Goal: Task Accomplishment & Management: Complete application form

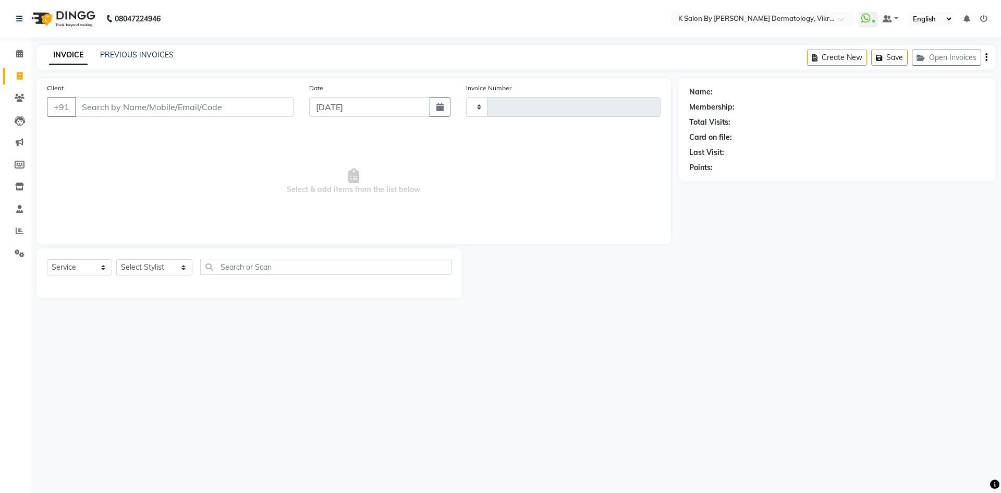
select select "service"
click at [124, 109] on input "Client" at bounding box center [184, 107] width 218 height 20
type input "9819381689"
click at [258, 113] on button "Add Client" at bounding box center [267, 107] width 54 height 20
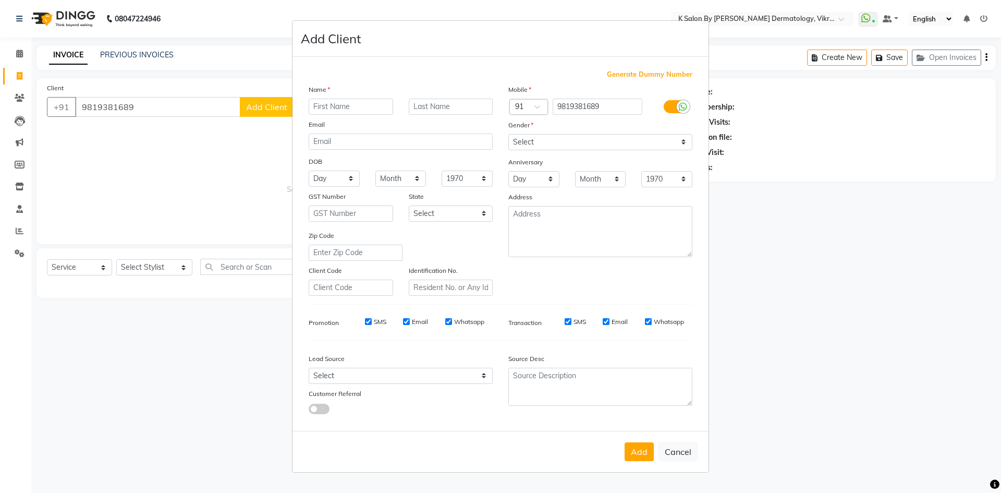
click at [317, 105] on input "text" at bounding box center [351, 107] width 84 height 16
type input "shilpa"
click at [418, 103] on input "text" at bounding box center [451, 107] width 84 height 16
type input "kadam"
click at [359, 143] on input "email" at bounding box center [401, 141] width 184 height 16
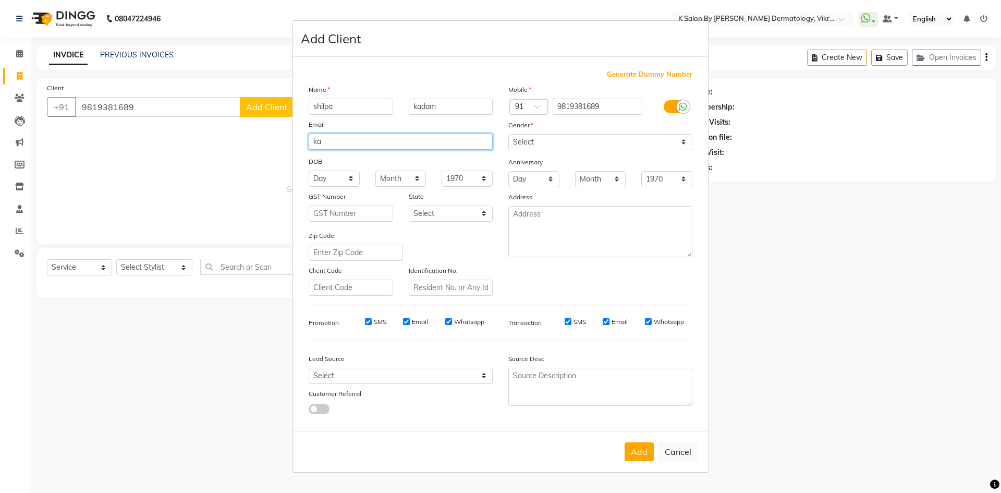
type input "k"
type input "[EMAIL_ADDRESS][DOMAIN_NAME]"
click at [351, 176] on select "Day 01 02 03 04 05 06 07 08 09 10 11 12 13 14 15 16 17 18 19 20 21 22 23 24 25 …" at bounding box center [334, 178] width 51 height 16
select select "21"
click at [309, 170] on select "Day 01 02 03 04 05 06 07 08 09 10 11 12 13 14 15 16 17 18 19 20 21 22 23 24 25 …" at bounding box center [334, 178] width 51 height 16
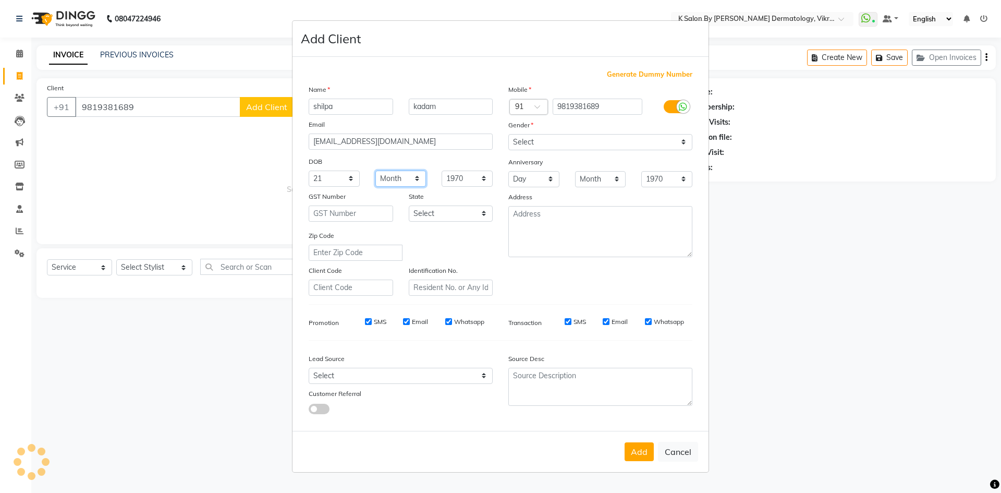
click at [415, 178] on select "Month January February March April May June July August September October Novem…" at bounding box center [400, 178] width 51 height 16
select select "09"
click at [375, 170] on select "Month January February March April May June July August September October Novem…" at bounding box center [400, 178] width 51 height 16
click at [484, 177] on select "1940 1941 1942 1943 1944 1945 1946 1947 1948 1949 1950 1951 1952 1953 1954 1955…" at bounding box center [467, 178] width 51 height 16
select select "1979"
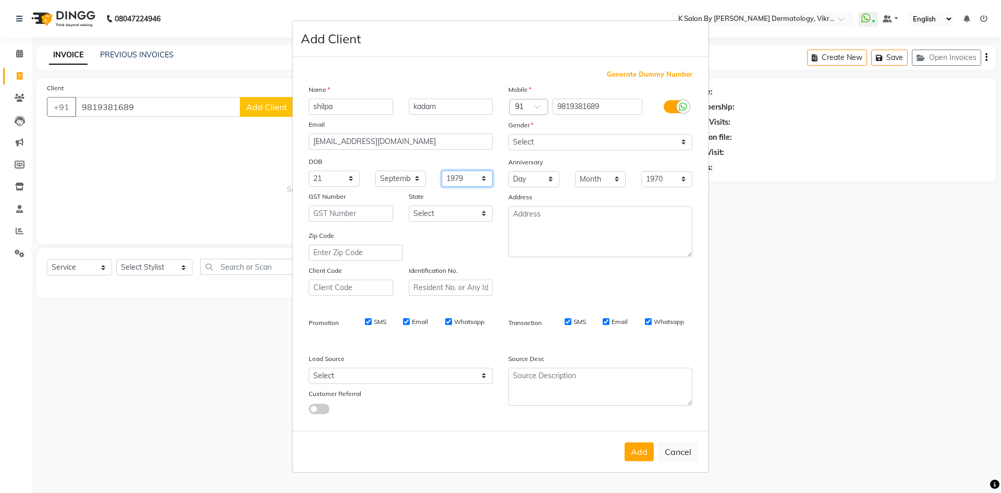
click at [442, 170] on select "1940 1941 1942 1943 1944 1945 1946 1947 1948 1949 1950 1951 1952 1953 1954 1955…" at bounding box center [467, 178] width 51 height 16
click at [534, 212] on textarea at bounding box center [600, 231] width 184 height 51
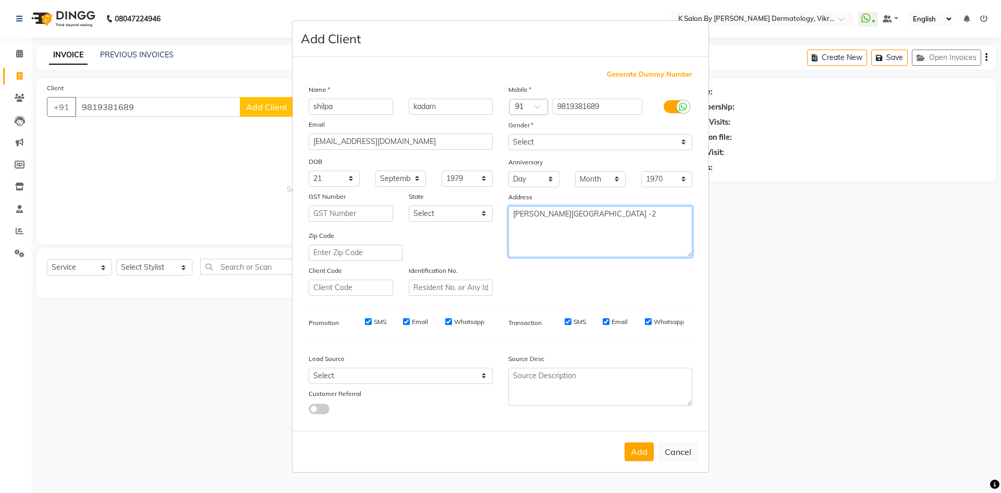
type textarea "[PERSON_NAME][GEOGRAPHIC_DATA] -2"
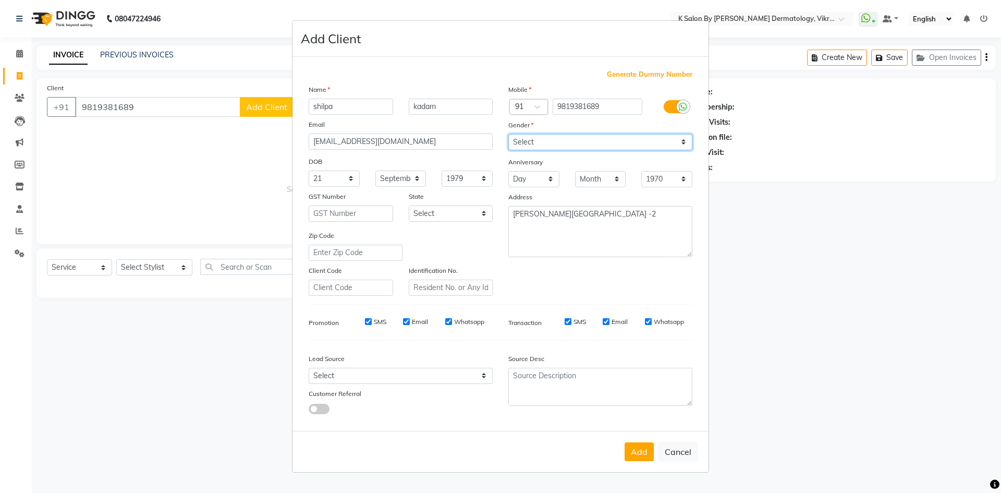
click at [683, 143] on select "Select [DEMOGRAPHIC_DATA] [DEMOGRAPHIC_DATA] Other Prefer Not To Say" at bounding box center [600, 142] width 184 height 16
select select "[DEMOGRAPHIC_DATA]"
click at [508, 134] on select "Select [DEMOGRAPHIC_DATA] [DEMOGRAPHIC_DATA] Other Prefer Not To Say" at bounding box center [600, 142] width 184 height 16
click at [639, 453] on button "Add" at bounding box center [639, 451] width 29 height 19
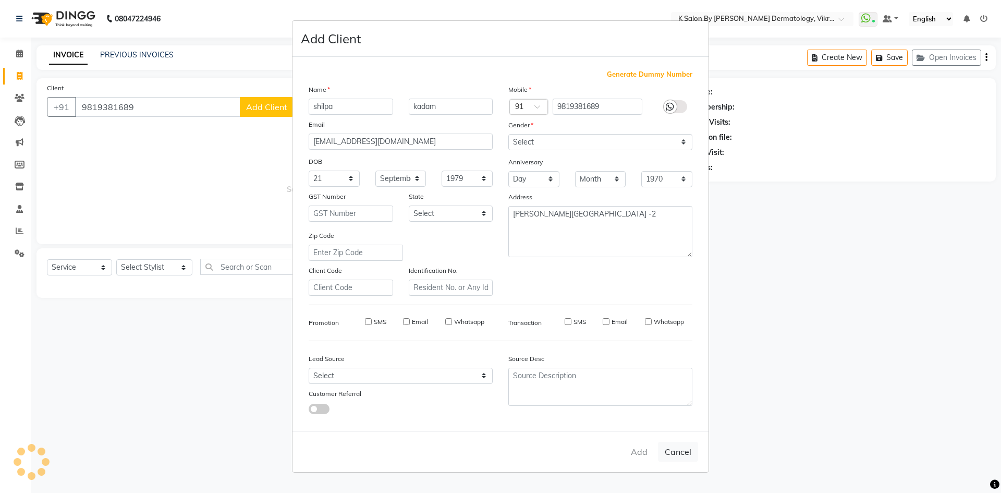
select select
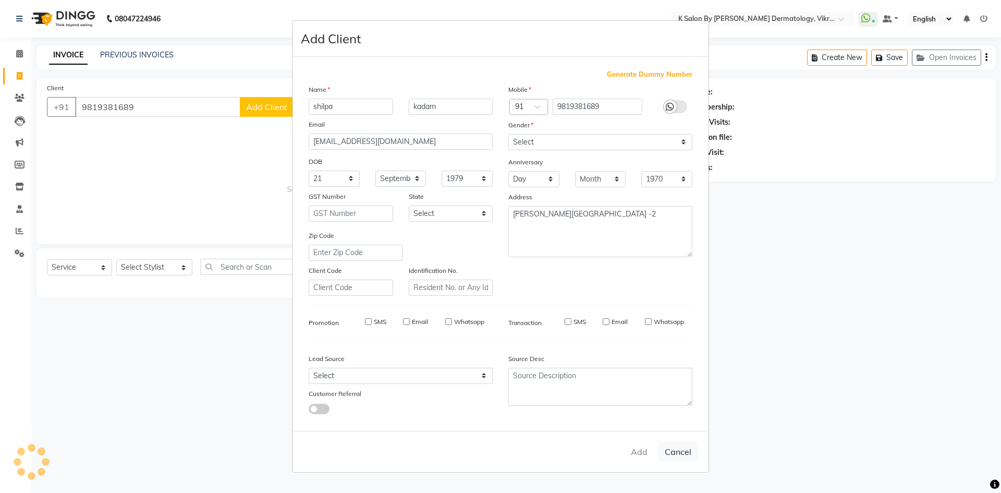
select select
checkbox input "false"
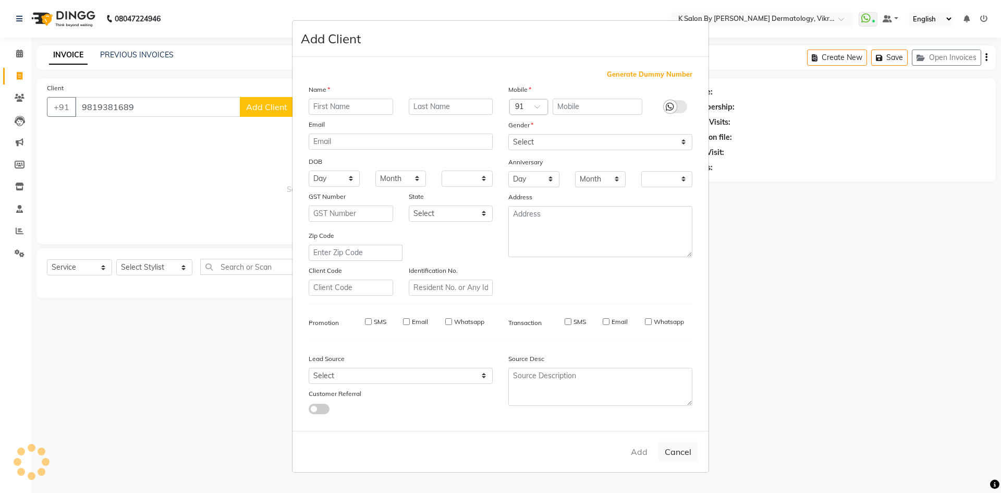
checkbox input "false"
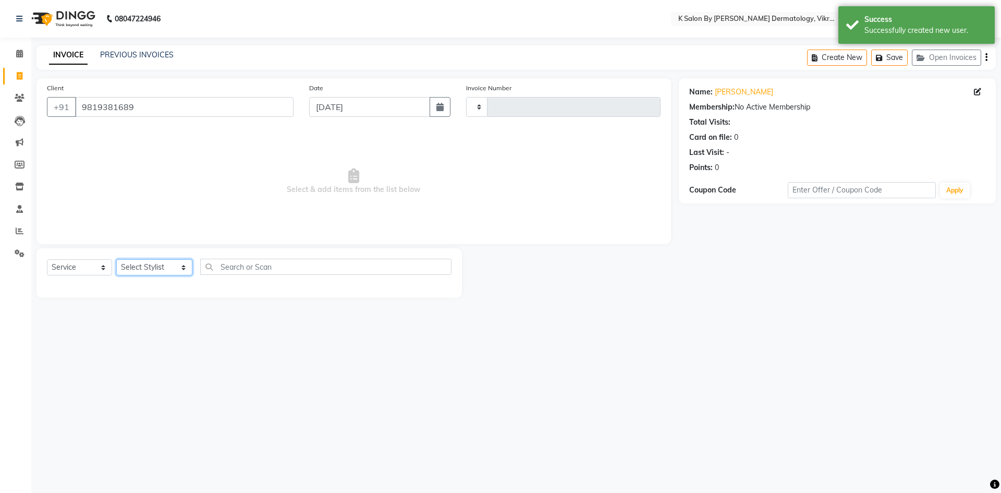
click at [177, 267] on select "Select Stylist DR [PERSON_NAME] KS Neha KS Somnath KS Tayyab k suraj Manager [P…" at bounding box center [154, 267] width 76 height 16
select select "58543"
click at [116, 259] on select "Select Stylist DR [PERSON_NAME] KS Neha KS Somnath KS Tayyab k suraj Manager [P…" at bounding box center [154, 267] width 76 height 16
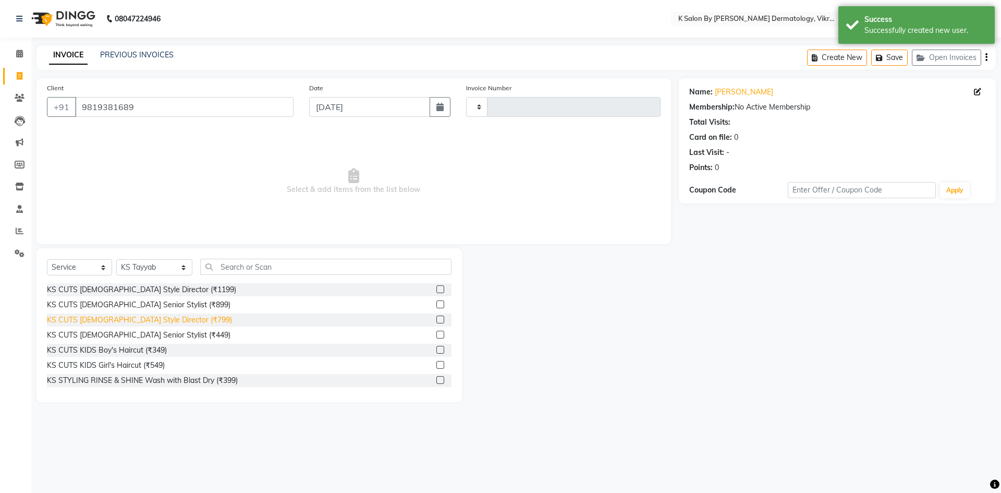
click at [161, 321] on div "KS CUTS [DEMOGRAPHIC_DATA] Style Director (₹799)" at bounding box center [139, 319] width 185 height 11
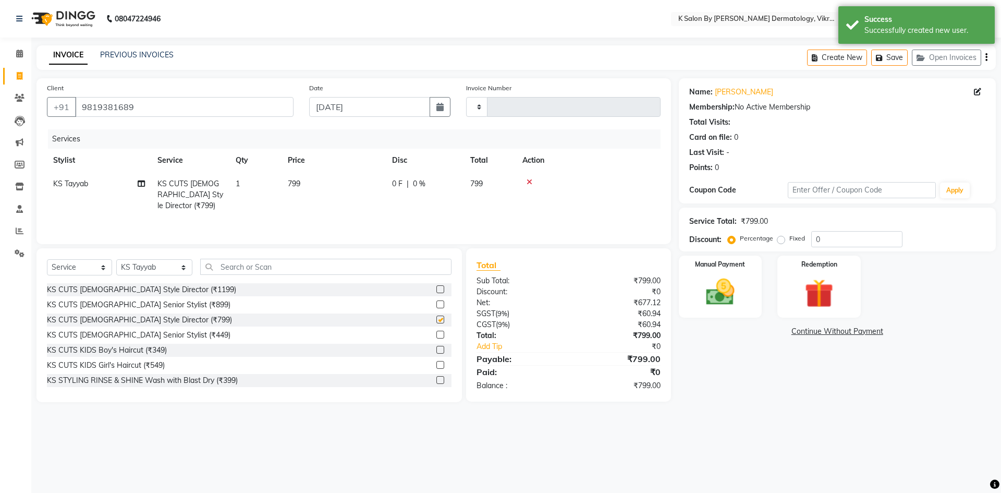
checkbox input "false"
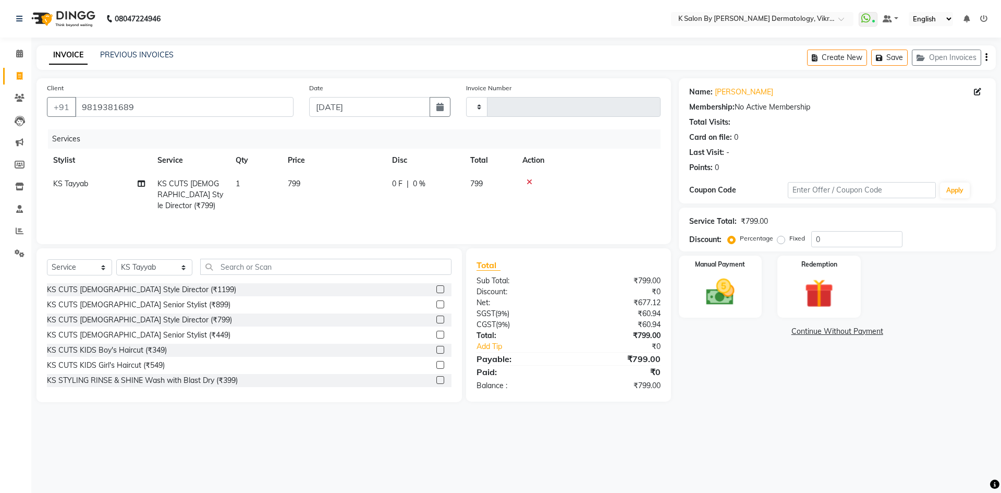
click at [325, 183] on td "799" at bounding box center [334, 194] width 104 height 45
select select "58543"
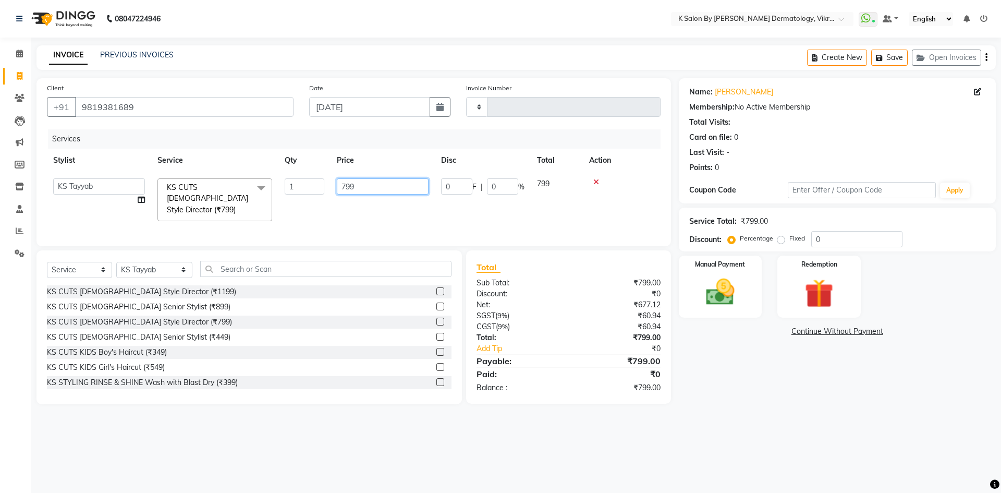
click at [369, 181] on input "799" at bounding box center [383, 186] width 92 height 16
type input "767"
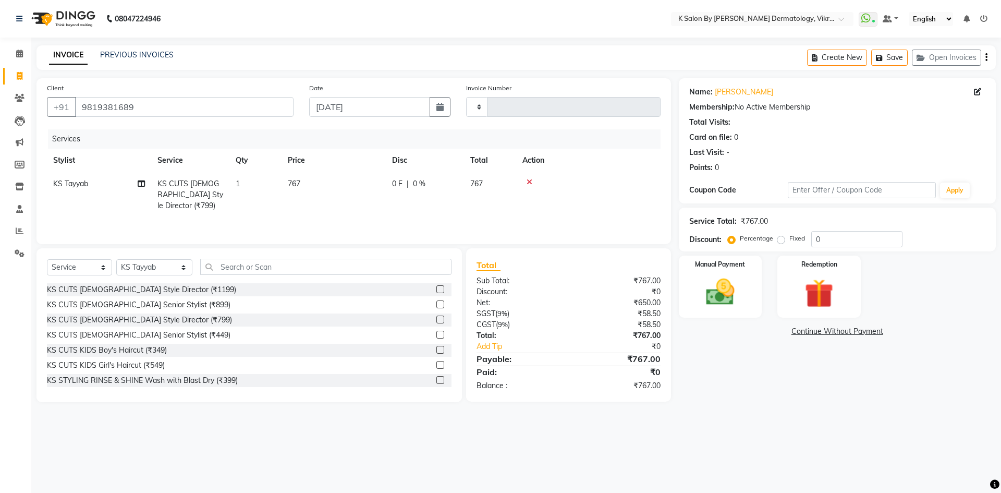
click at [371, 203] on td "767" at bounding box center [334, 194] width 104 height 45
select select "58543"
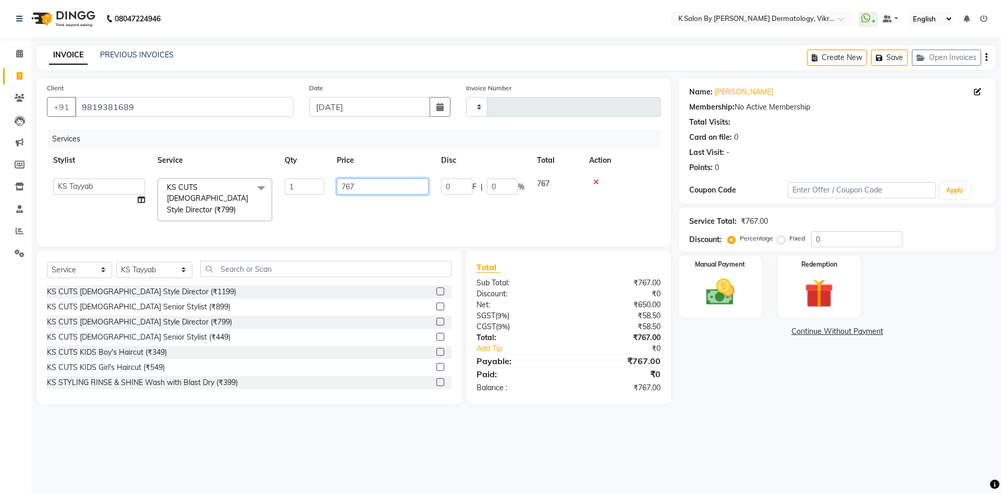
click at [368, 184] on input "767" at bounding box center [383, 186] width 92 height 16
click at [376, 210] on div "Services Stylist Service Qty Price Disc Total Action DR [PERSON_NAME] KS Neha K…" at bounding box center [354, 182] width 614 height 106
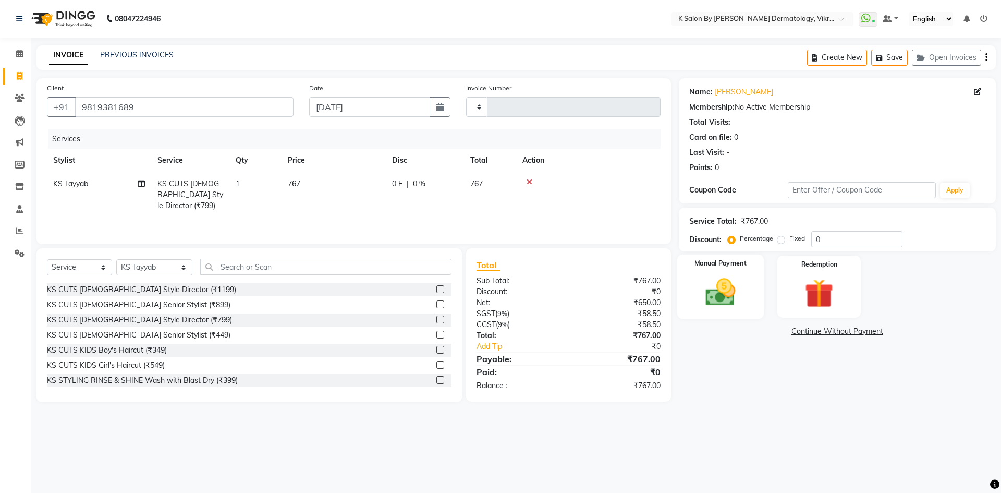
click at [700, 288] on img at bounding box center [720, 292] width 48 height 34
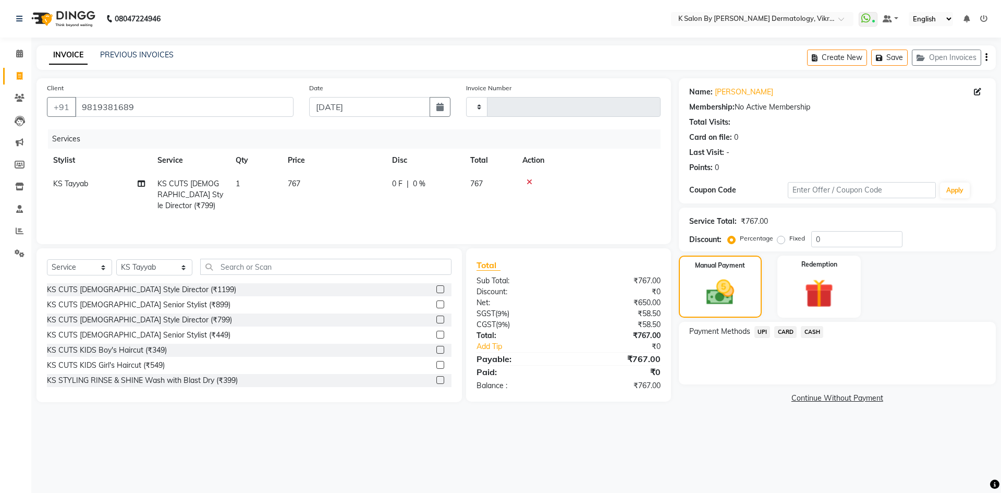
click at [762, 334] on span "UPI" at bounding box center [762, 332] width 16 height 12
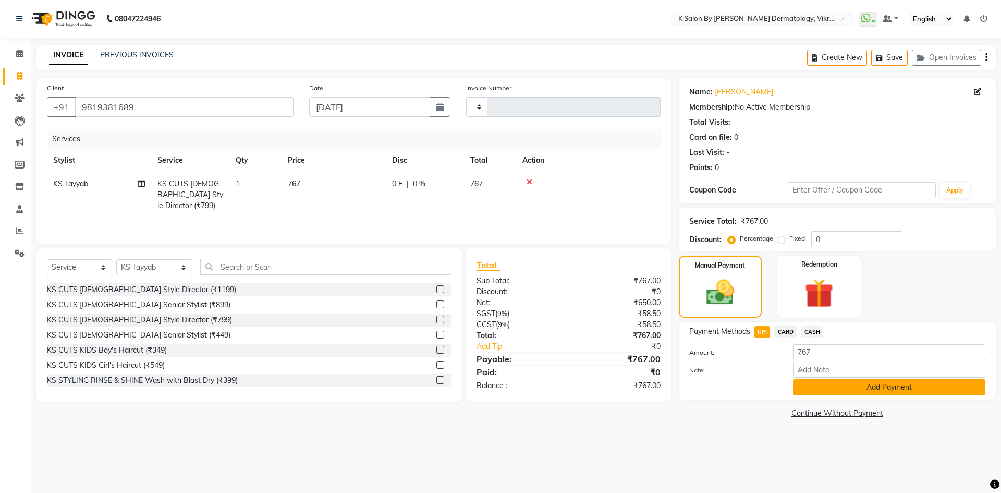
click at [890, 391] on button "Add Payment" at bounding box center [889, 387] width 192 height 16
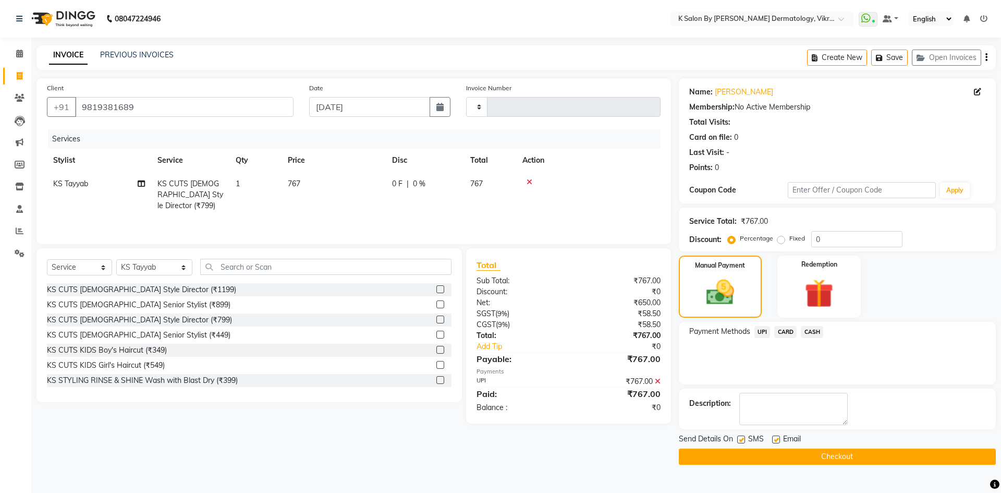
click at [812, 459] on button "Checkout" at bounding box center [837, 456] width 317 height 16
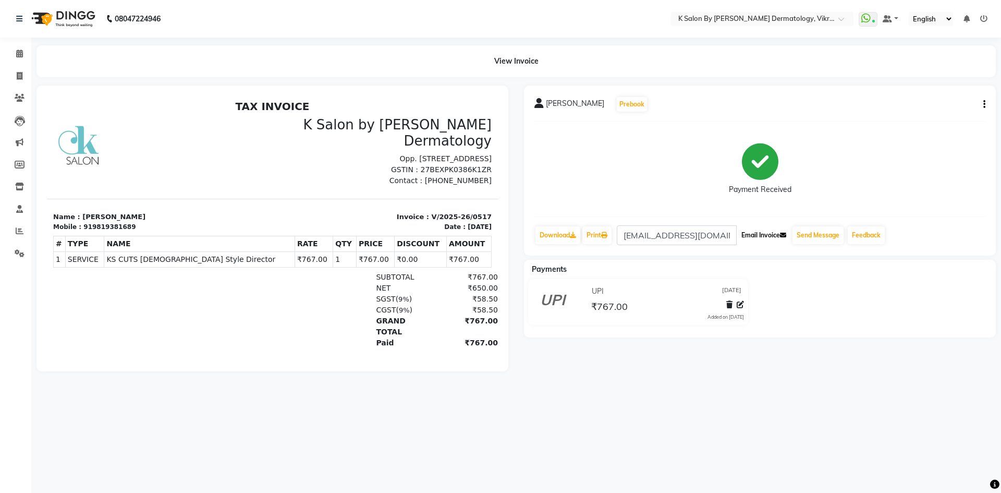
click at [777, 235] on button "Email Invoice" at bounding box center [763, 235] width 53 height 18
